Goal: Information Seeking & Learning: Learn about a topic

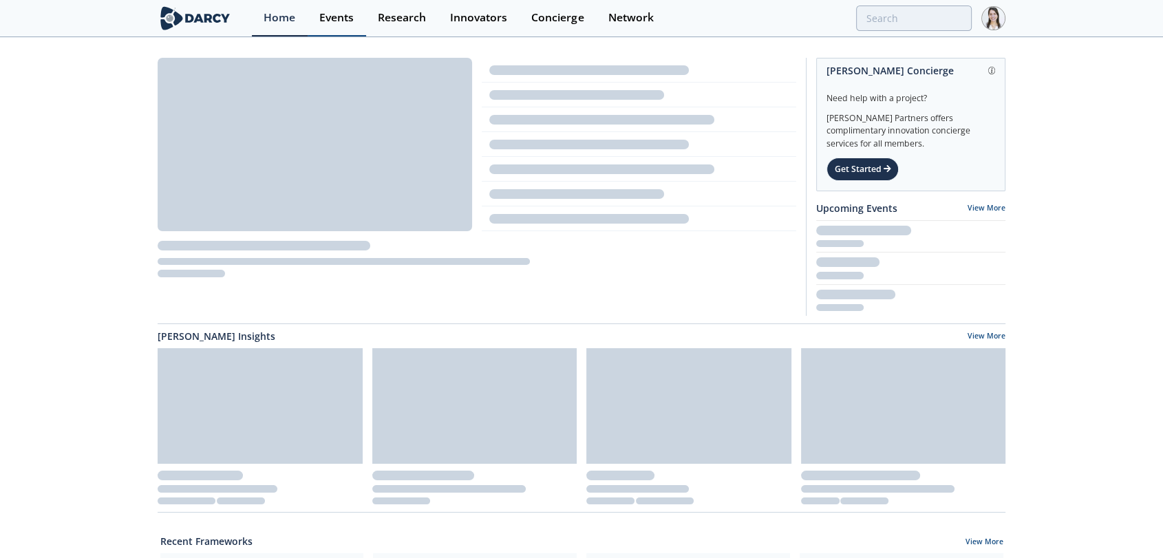
click at [316, 19] on link "Events" at bounding box center [337, 18] width 59 height 36
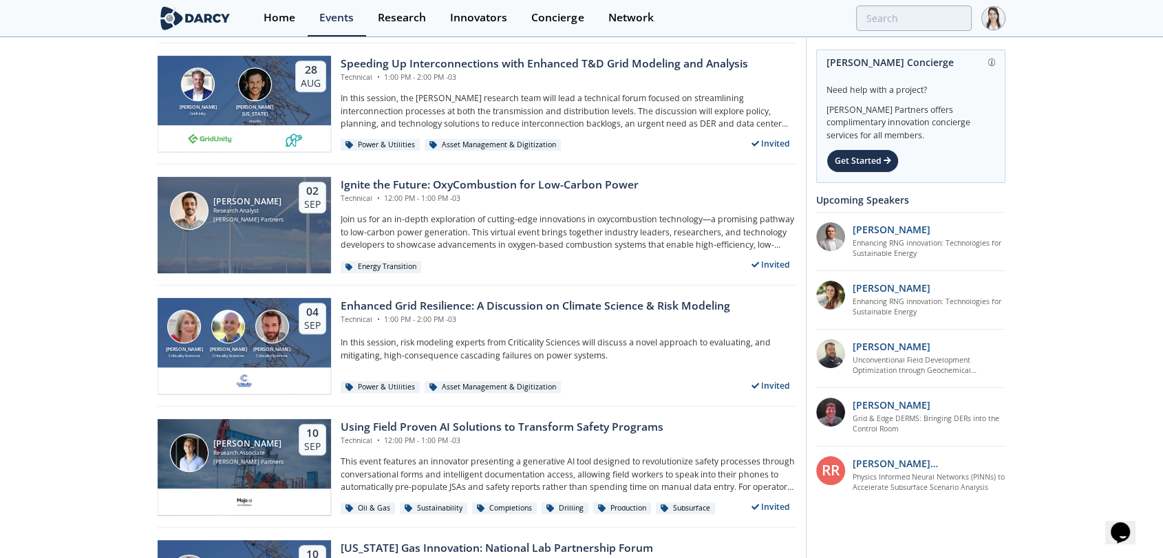
scroll to position [688, 0]
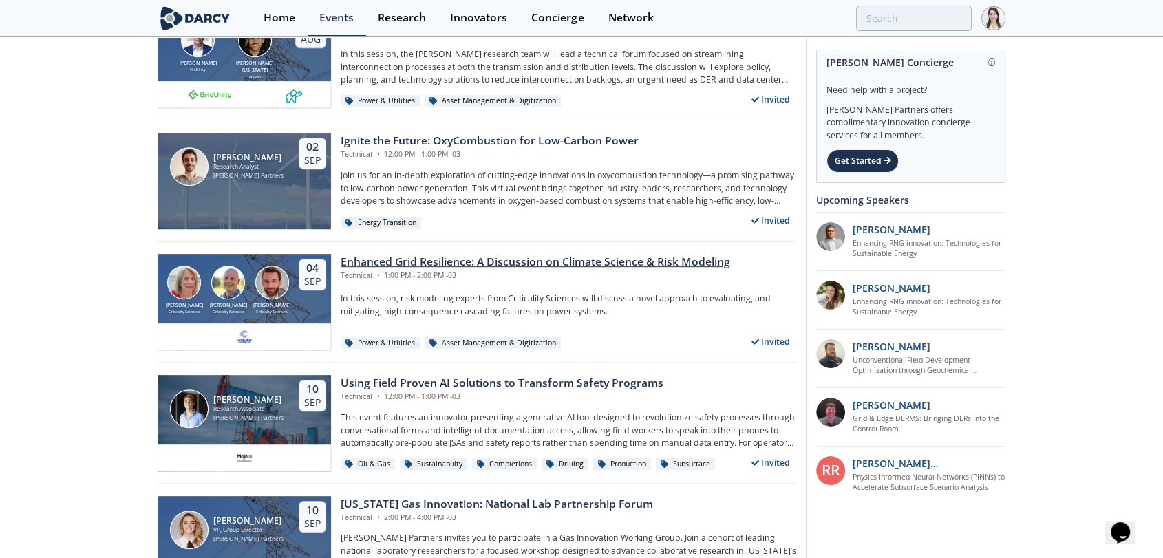
click at [412, 271] on div "Technical • 1:00 PM - 2:00 PM -03" at bounding box center [536, 276] width 390 height 11
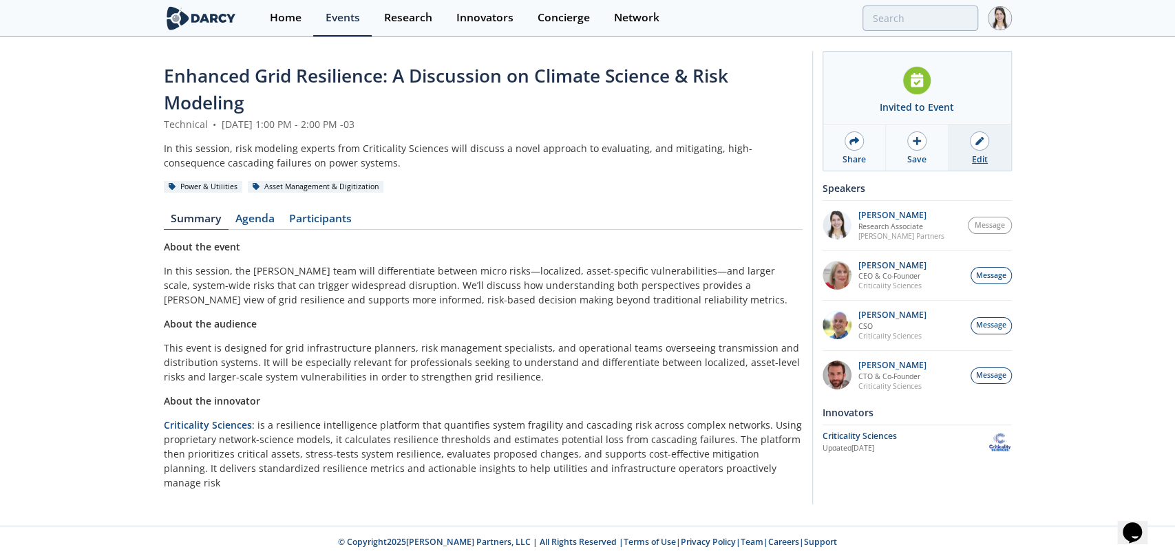
click at [983, 147] on div at bounding box center [979, 140] width 19 height 19
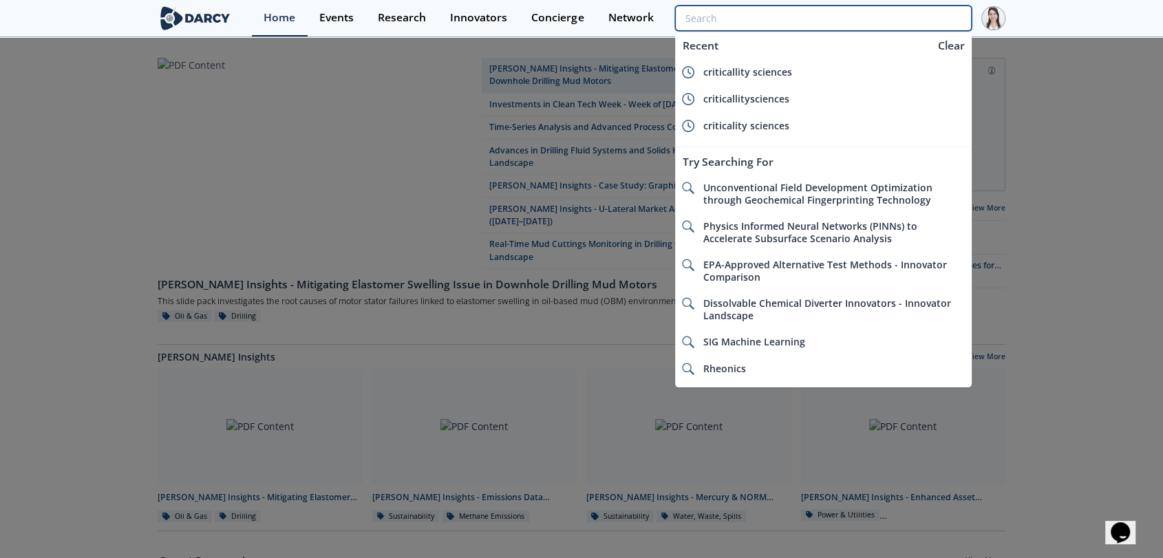
click at [873, 19] on input "search" at bounding box center [823, 18] width 297 height 25
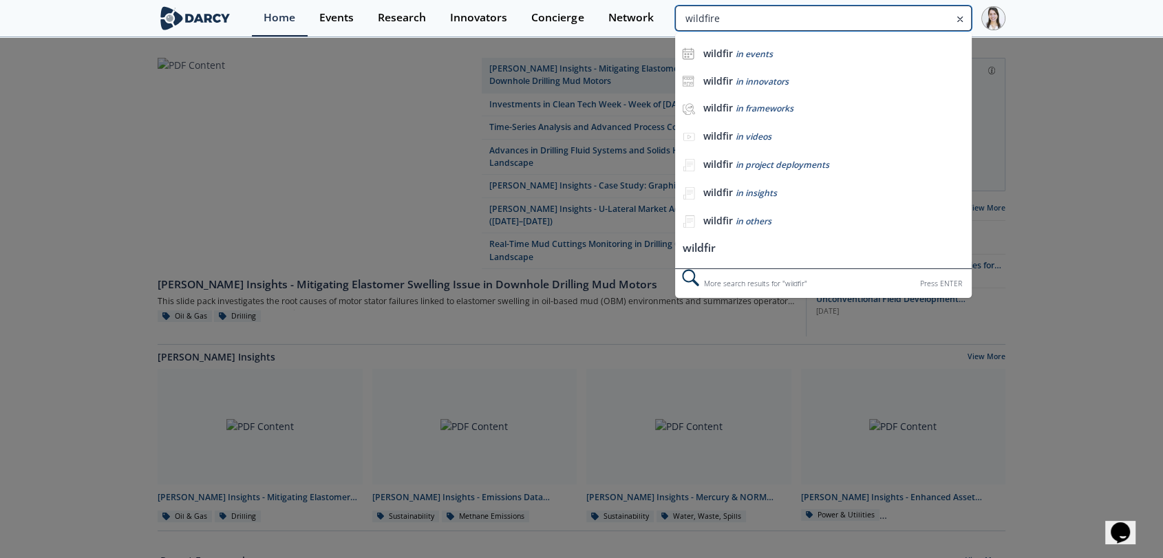
type input "wildfire"
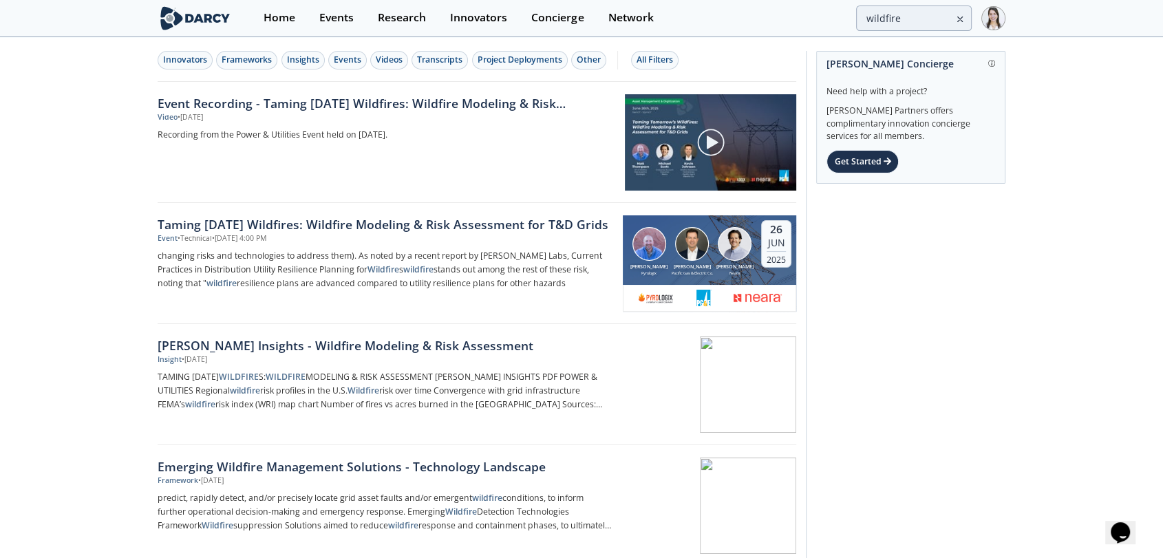
click at [467, 243] on div "Event • Technical • Jun 26, 2025 - 4:00 PM" at bounding box center [386, 238] width 456 height 11
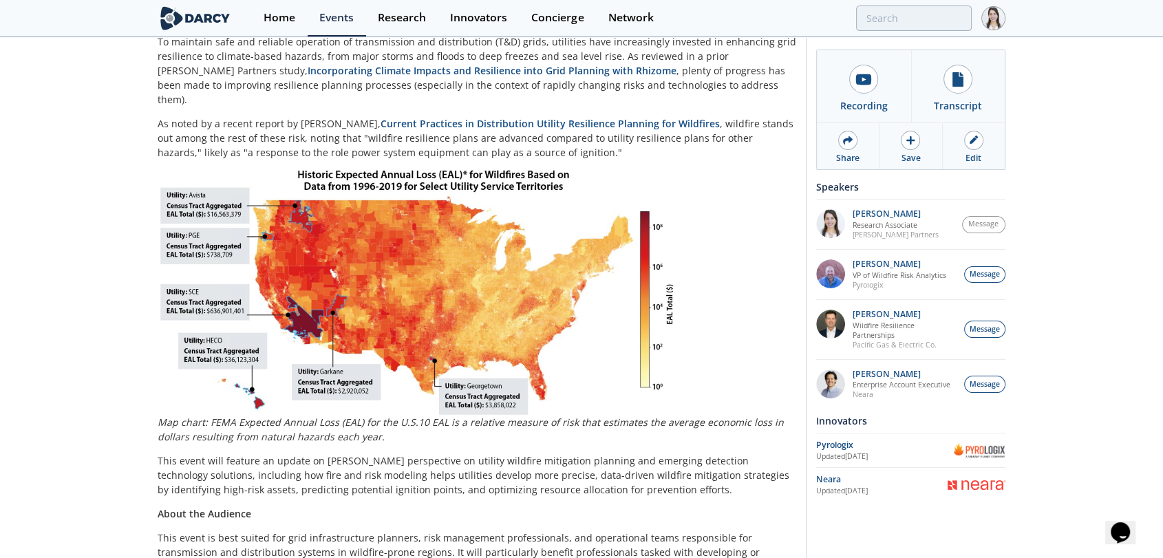
scroll to position [153, 0]
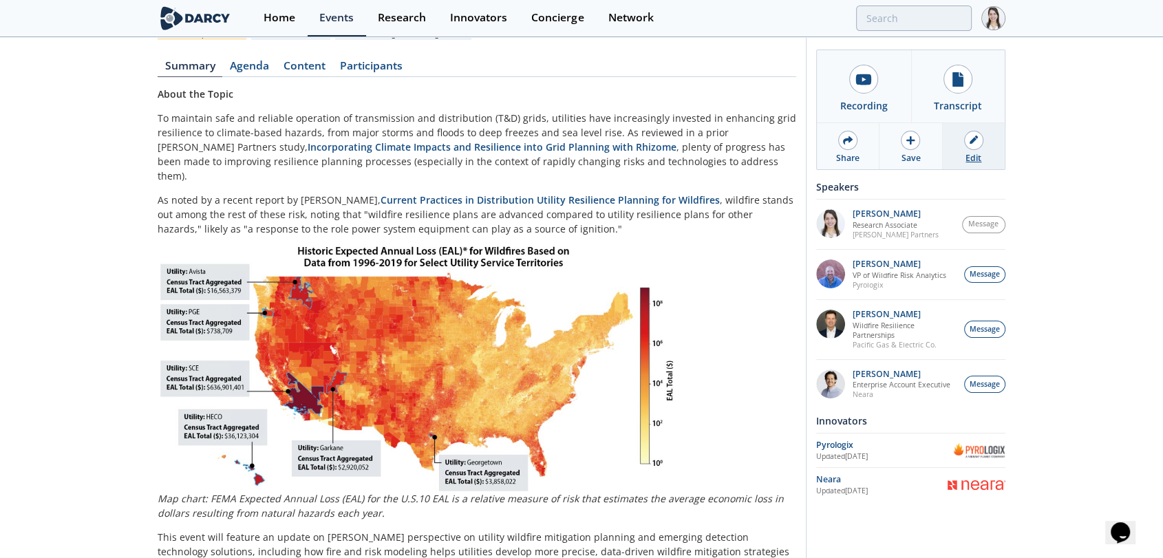
click at [973, 148] on div at bounding box center [973, 140] width 19 height 19
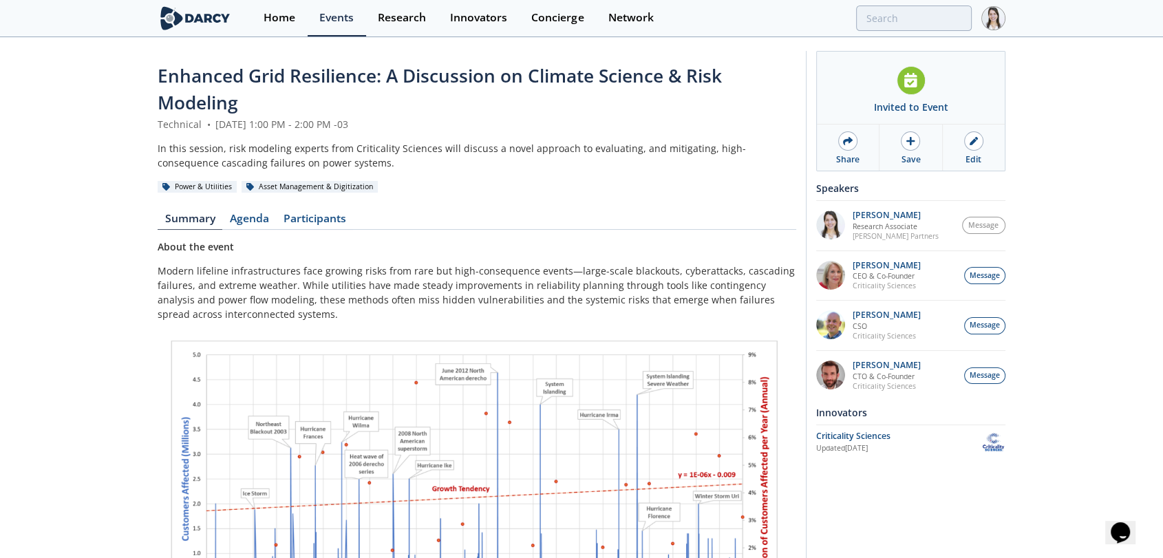
click at [459, 272] on p "Modern lifeline infrastructures face growing risks from rare but high-consequen…" at bounding box center [477, 293] width 639 height 58
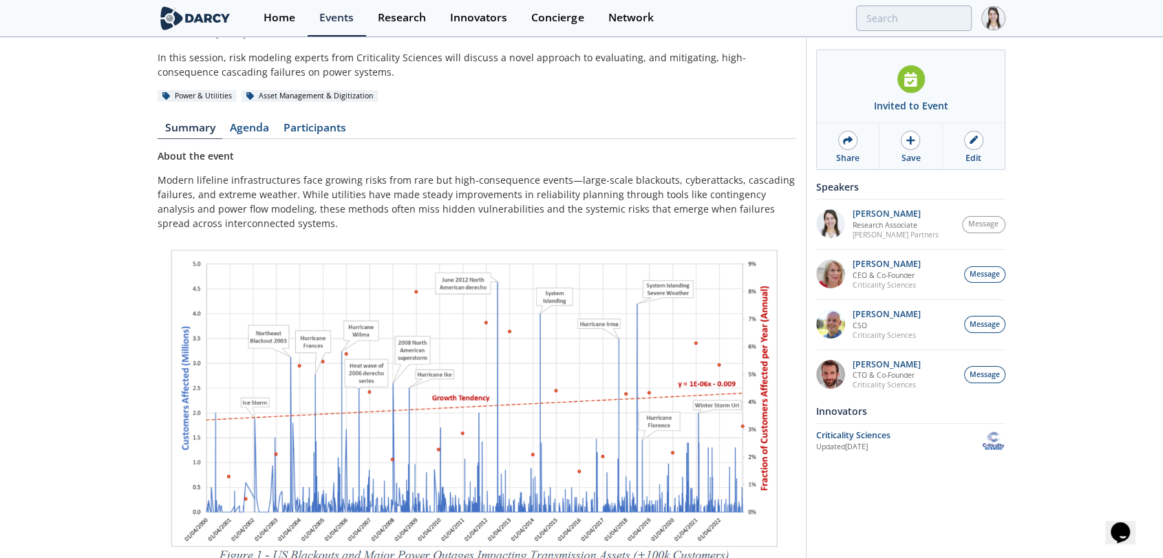
scroll to position [25, 0]
